Goal: Task Accomplishment & Management: Complete application form

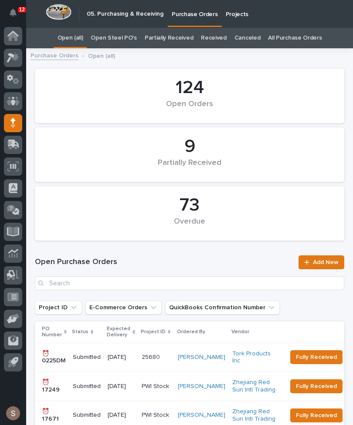
click at [142, 15] on h2 "05. Purchasing & Receiving" at bounding box center [125, 14] width 77 height 10
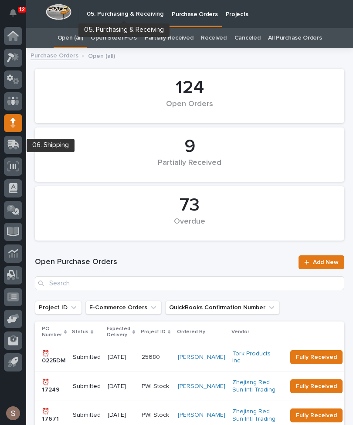
click at [9, 142] on icon at bounding box center [13, 144] width 11 height 8
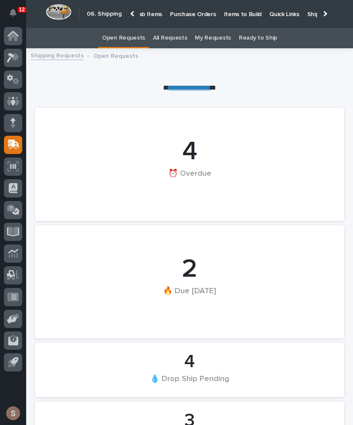
scroll to position [0, 68]
click at [199, 12] on p "Purchase Orders" at bounding box center [192, 9] width 46 height 18
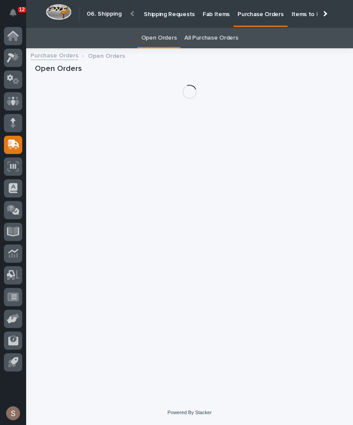
scroll to position [28, 0]
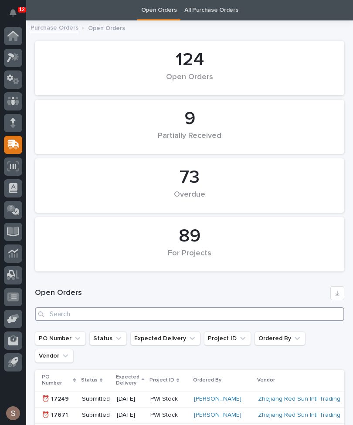
click at [155, 315] on input "Search" at bounding box center [189, 314] width 309 height 14
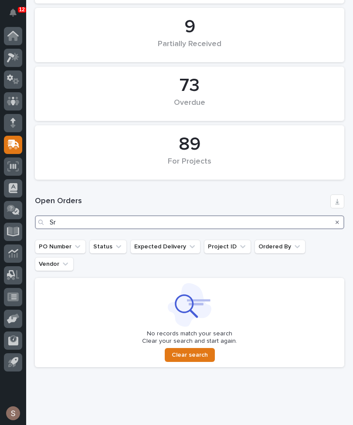
scroll to position [119, 0]
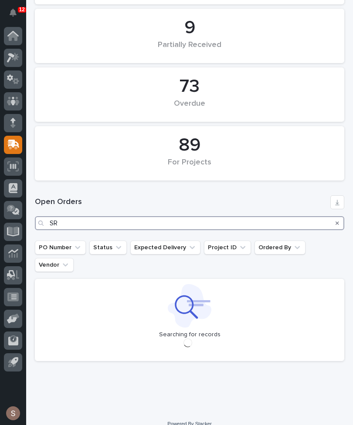
scroll to position [112, 0]
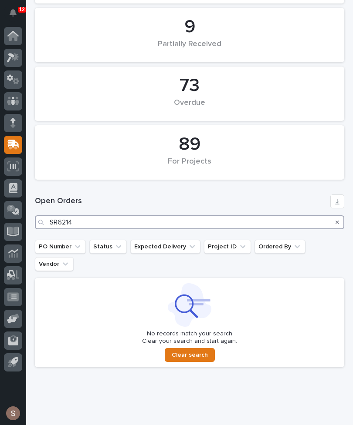
scroll to position [119, 0]
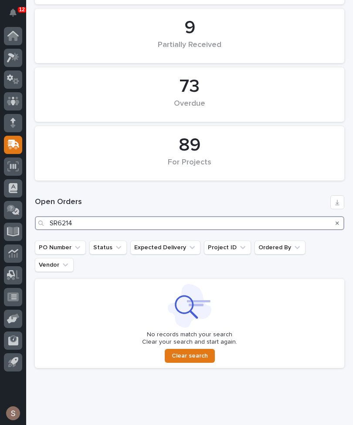
type input "SR6214"
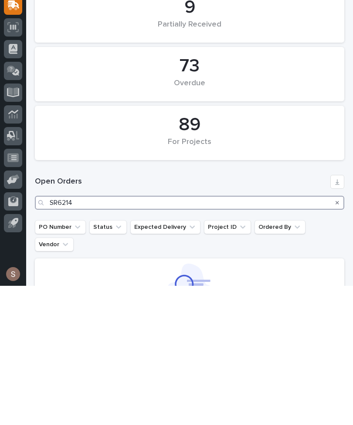
scroll to position [0, 0]
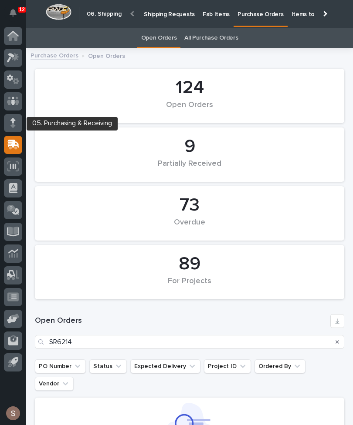
click at [16, 122] on div at bounding box center [13, 123] width 18 height 18
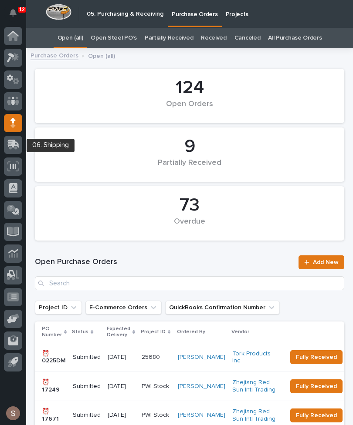
click at [12, 143] on icon at bounding box center [12, 146] width 10 height 8
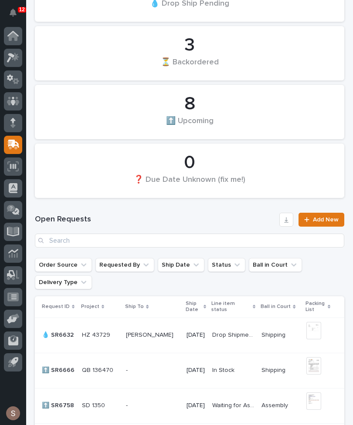
scroll to position [376, 0]
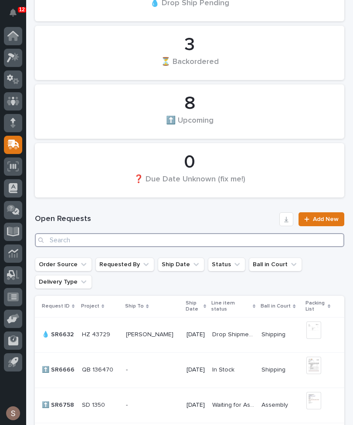
click at [63, 236] on input "Search" at bounding box center [189, 240] width 309 height 14
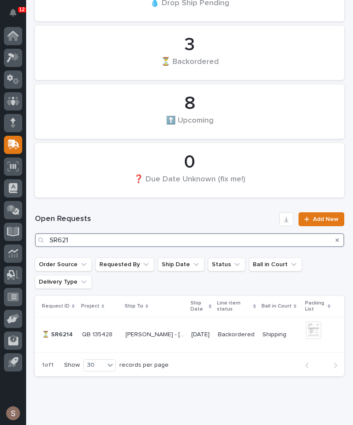
type input "SR6214"
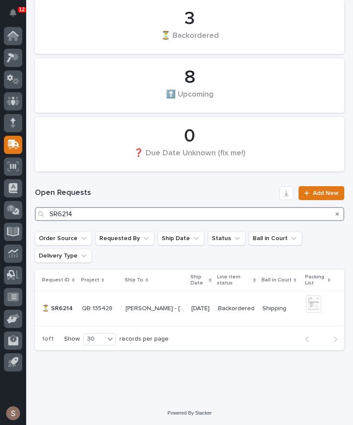
scroll to position [402, 0]
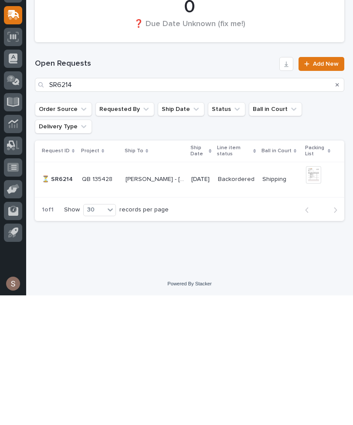
click at [219, 292] on td "Backordered Backordered" at bounding box center [236, 309] width 44 height 35
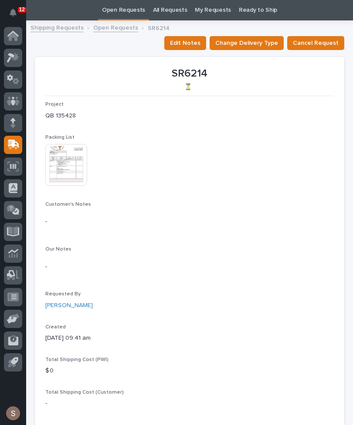
click at [67, 162] on img at bounding box center [66, 165] width 42 height 42
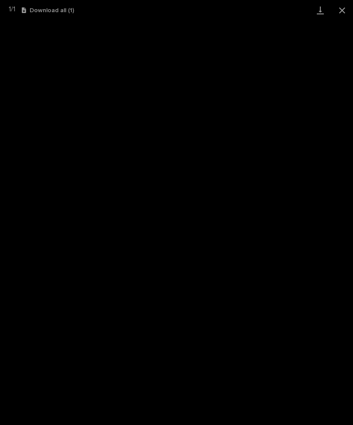
click at [321, 12] on link "Download" at bounding box center [320, 10] width 22 height 20
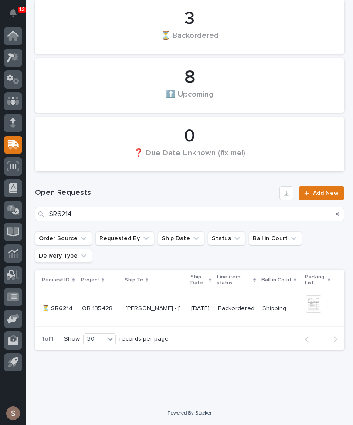
scroll to position [402, 0]
click at [205, 305] on div "[DATE]" at bounding box center [201, 308] width 20 height 9
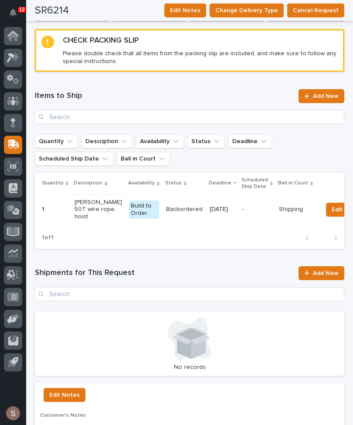
scroll to position [618, 0]
click at [323, 267] on link "Add New" at bounding box center [321, 274] width 46 height 14
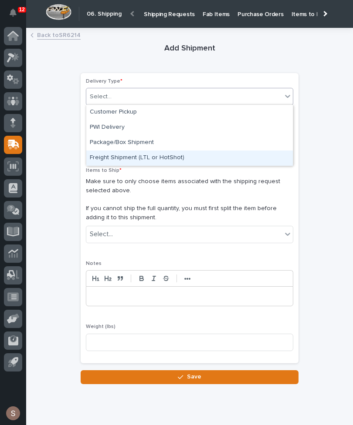
click at [182, 155] on div "Freight Shipment (LTL or HotShot)" at bounding box center [189, 158] width 206 height 15
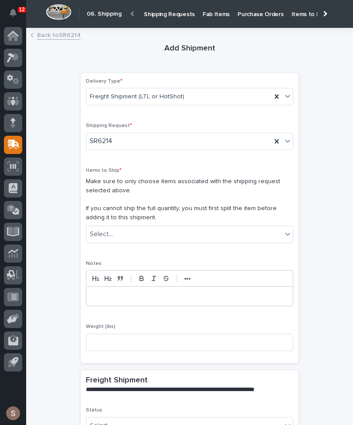
click at [165, 222] on div "Items to Ship * Make sure to only choose items associated with the shipping req…" at bounding box center [189, 209] width 207 height 83
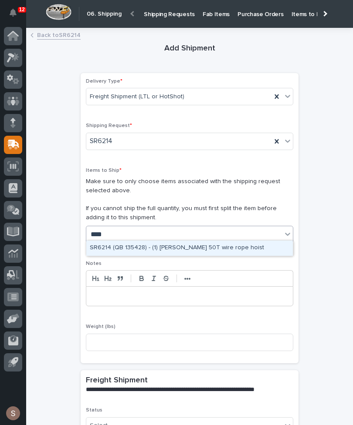
click at [217, 246] on div "SR6214 (QB 135428) - (1) [PERSON_NAME] 50T wire rope hoist" at bounding box center [189, 248] width 206 height 15
type input "****"
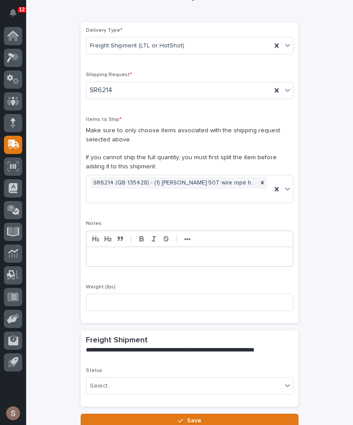
scroll to position [77, 0]
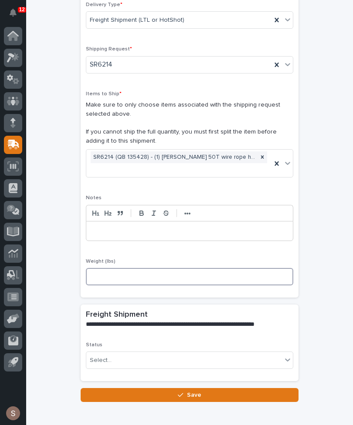
click at [196, 268] on input at bounding box center [189, 276] width 207 height 17
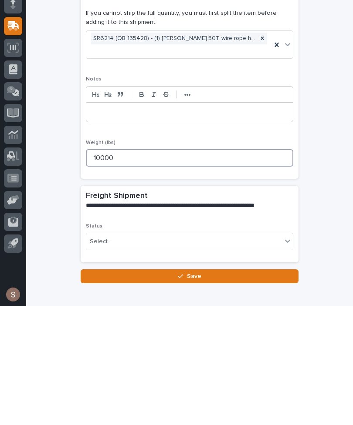
type input "10000"
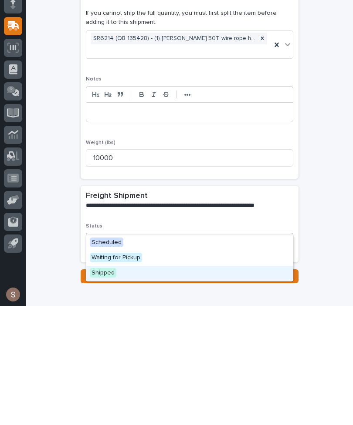
click at [152, 385] on div "Shipped" at bounding box center [189, 392] width 206 height 15
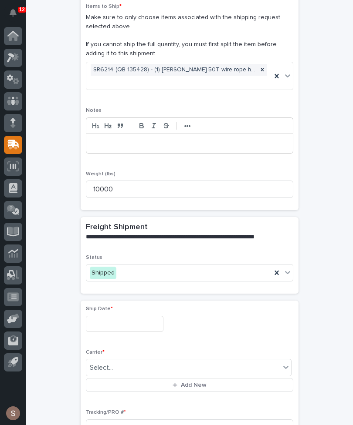
scroll to position [165, 0]
click at [132, 316] on input "text" at bounding box center [125, 324] width 78 height 16
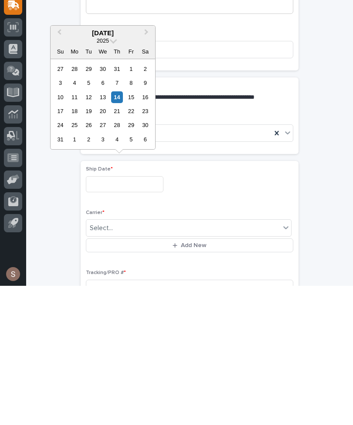
click at [118, 231] on div "14" at bounding box center [117, 237] width 12 height 12
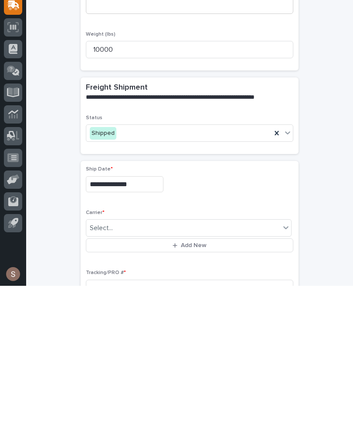
type input "**********"
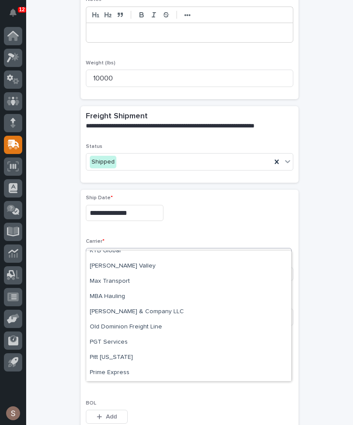
scroll to position [396, 0]
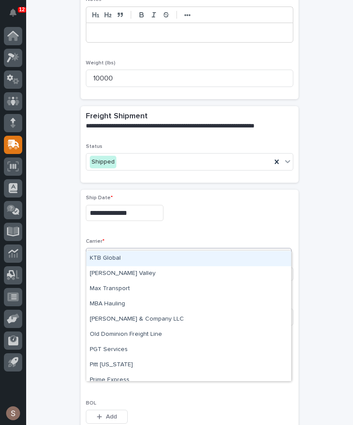
click at [135, 256] on div "KTB Global" at bounding box center [188, 258] width 205 height 15
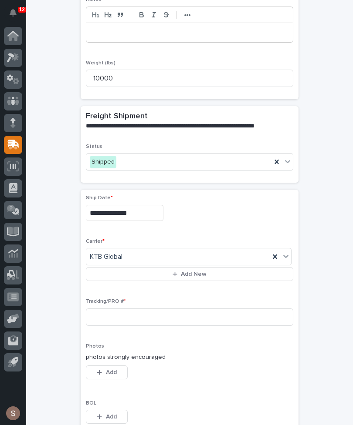
scroll to position [300, 0]
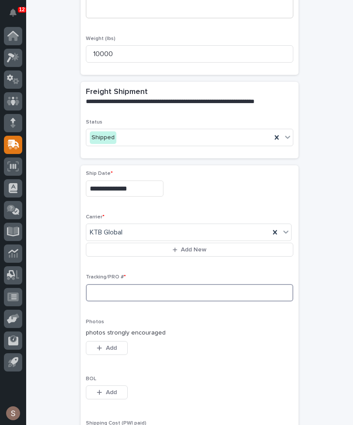
click at [159, 284] on input at bounding box center [189, 292] width 207 height 17
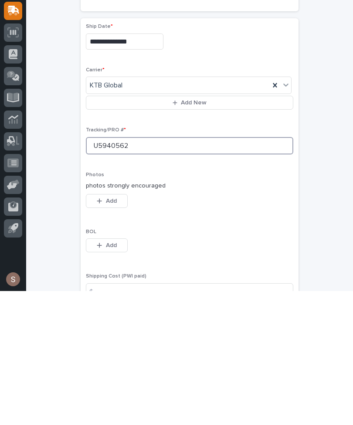
scroll to position [315, 0]
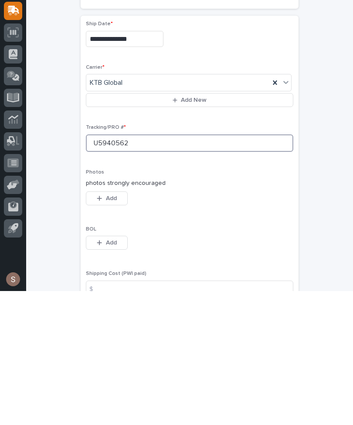
type input "U5940562"
click at [120, 326] on button "Add" at bounding box center [107, 333] width 42 height 14
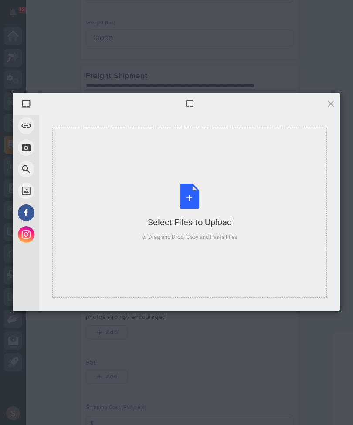
click at [191, 198] on div "Select Files to Upload or Drag and Drop, Copy and Paste Files" at bounding box center [189, 213] width 95 height 58
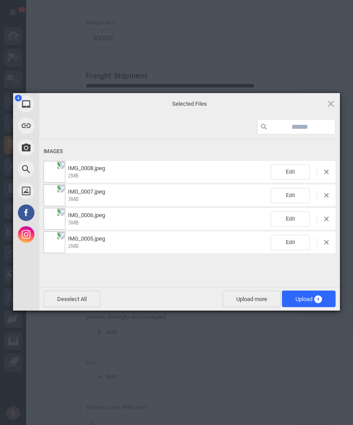
click at [308, 294] on span "Upload 4" at bounding box center [309, 299] width 54 height 17
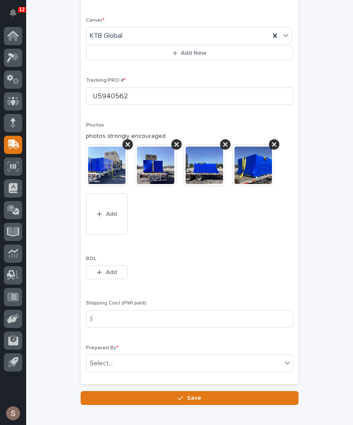
scroll to position [498, 0]
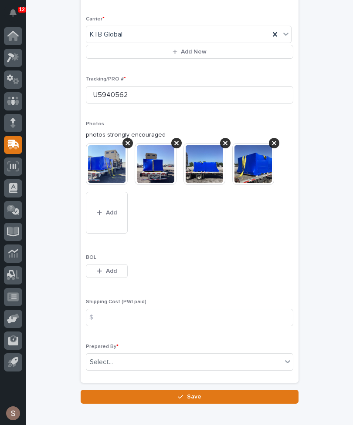
click at [111, 264] on button "Add" at bounding box center [107, 271] width 42 height 14
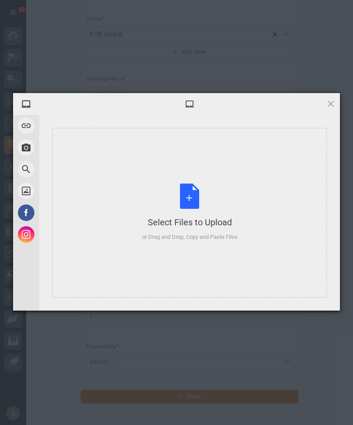
click at [191, 198] on div "Select Files to Upload or Drag and Drop, Copy and Paste Files" at bounding box center [189, 213] width 95 height 58
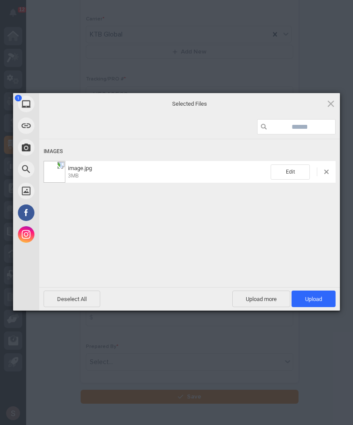
click at [264, 295] on span "Upload more" at bounding box center [261, 299] width 58 height 17
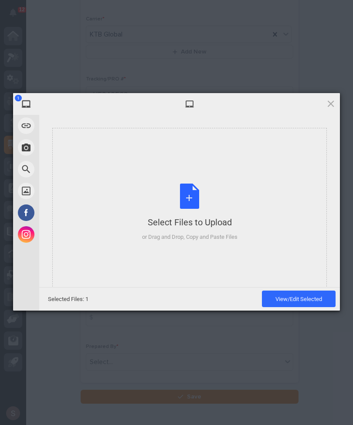
click at [192, 196] on div "Select Files to Upload or Drag and Drop, Copy and Paste Files" at bounding box center [189, 213] width 95 height 58
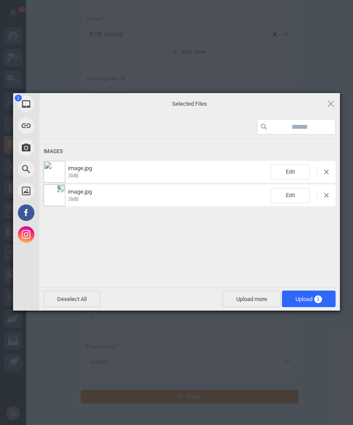
click at [312, 297] on span "Upload 2" at bounding box center [308, 299] width 27 height 7
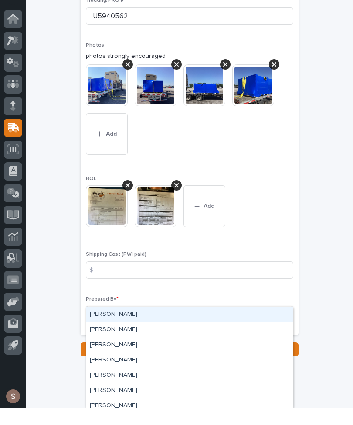
scroll to position [559, 0]
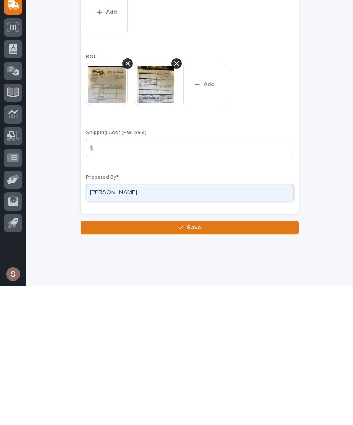
click at [185, 325] on div "[PERSON_NAME]" at bounding box center [189, 332] width 206 height 15
type input "*****"
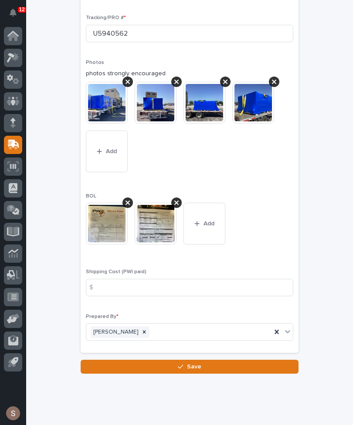
click at [217, 360] on button "Save" at bounding box center [190, 367] width 218 height 14
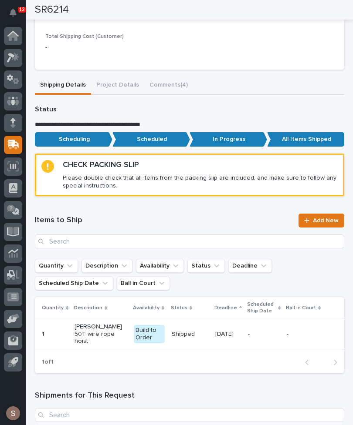
scroll to position [368, 0]
